Goal: Task Accomplishment & Management: Manage account settings

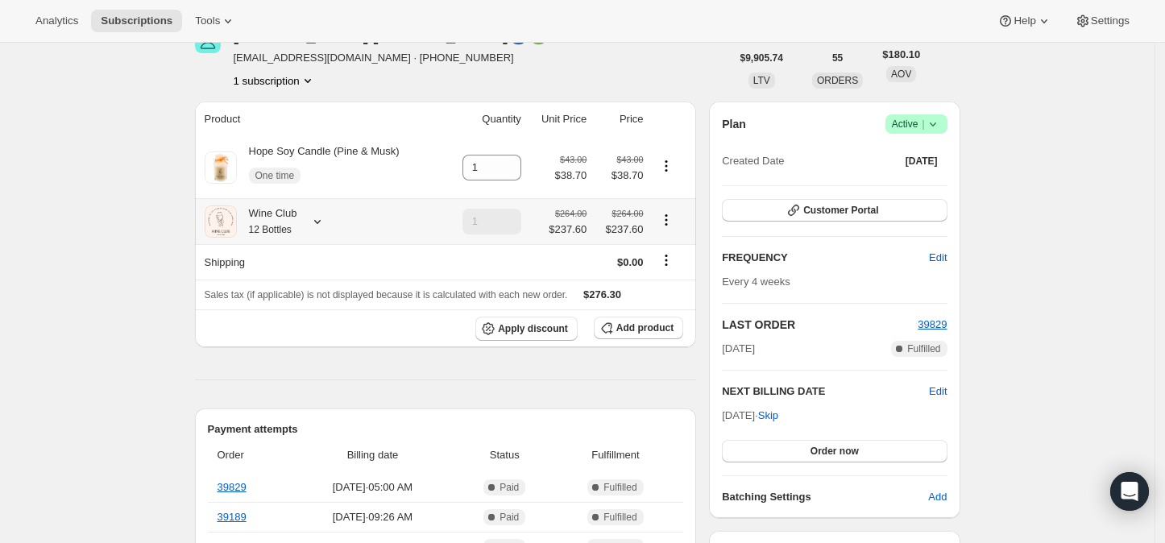
scroll to position [179, 0]
